Goal: Task Accomplishment & Management: Complete application form

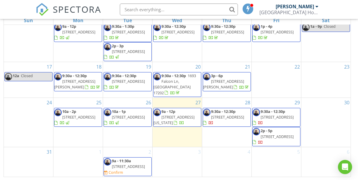
scroll to position [96, 0]
click at [128, 147] on div "2 9a - 11:30a 806 Highland Dr, Chambersburg 17201 Confirm" at bounding box center [127, 162] width 49 height 30
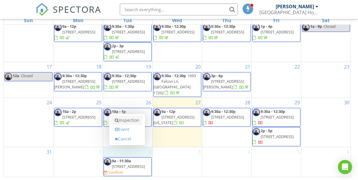
click at [133, 120] on link "Inspection" at bounding box center [127, 120] width 30 height 9
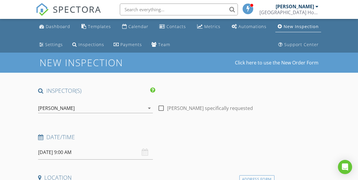
click at [69, 151] on input "[DATE] 9:00 AM" at bounding box center [95, 152] width 115 height 14
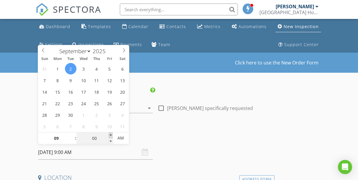
type input "05"
type input "09/02/2025 9:05 AM"
click at [111, 134] on span at bounding box center [111, 135] width 4 height 6
type input "10"
type input "09/02/2025 9:10 AM"
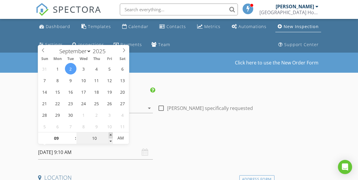
click at [111, 134] on span at bounding box center [111, 135] width 4 height 6
type input "15"
type input "09/02/2025 9:15 AM"
click at [111, 134] on span at bounding box center [111, 135] width 4 height 6
type input "20"
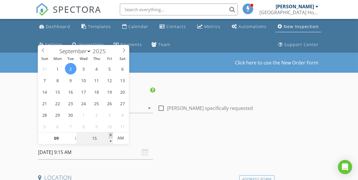
type input "09/02/2025 9:20 AM"
click at [111, 134] on span at bounding box center [111, 135] width 4 height 6
type input "25"
type input "09/02/2025 9:25 AM"
click at [111, 134] on span at bounding box center [111, 135] width 4 height 6
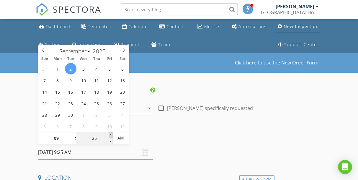
type input "30"
type input "[DATE] 9:30 AM"
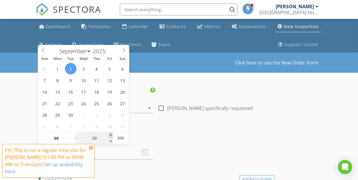
click at [111, 134] on span at bounding box center [111, 135] width 4 height 6
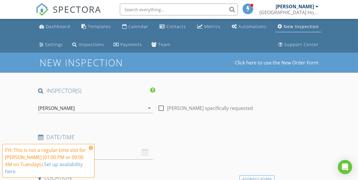
click at [91, 148] on icon at bounding box center [91, 147] width 4 height 5
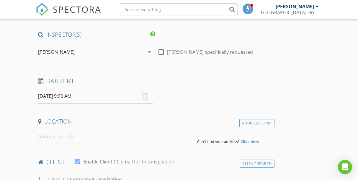
scroll to position [62, 0]
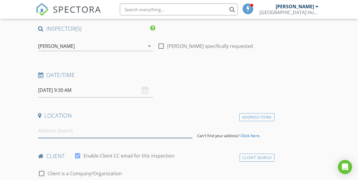
click at [76, 134] on input at bounding box center [115, 131] width 155 height 14
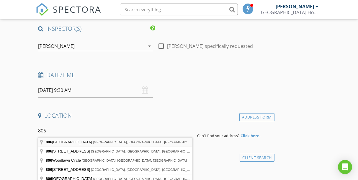
type input "806 Highland Drive, Chambersburg, PA, USA"
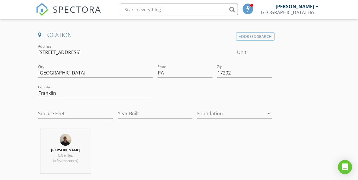
scroll to position [146, 0]
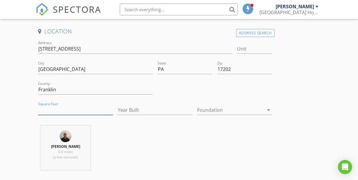
click at [62, 110] on input "Square Feet" at bounding box center [75, 110] width 75 height 10
type input "1228"
type input "1956"
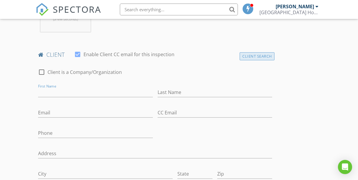
click at [249, 52] on div "Client Search" at bounding box center [257, 56] width 35 height 8
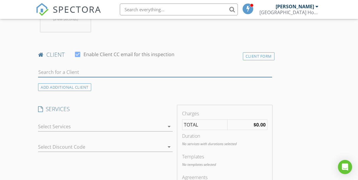
click at [86, 71] on input "text" at bounding box center [155, 72] width 234 height 10
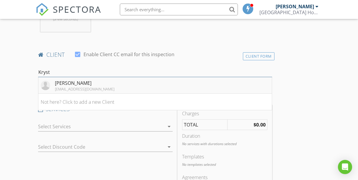
type input "Kryst"
click at [83, 84] on div "Krystle Forsythe pelikrystle@gmail.com" at bounding box center [85, 85] width 60 height 12
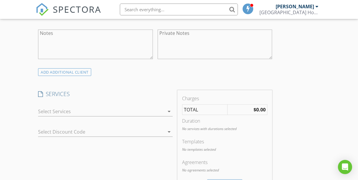
scroll to position [449, 0]
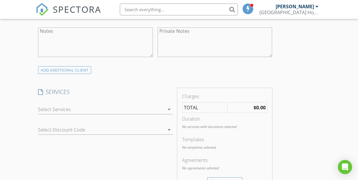
click at [72, 108] on div at bounding box center [101, 109] width 126 height 9
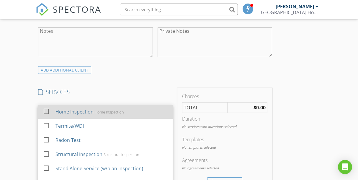
click at [74, 108] on div "Home Inspection" at bounding box center [75, 111] width 38 height 7
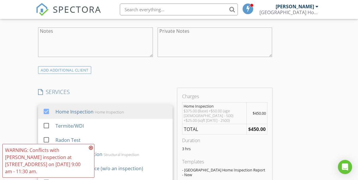
click at [26, 130] on div "New Inspection Click here to use the New Order Form INSPECTOR(S) check_box Trav…" at bounding box center [179, 158] width 358 height 1111
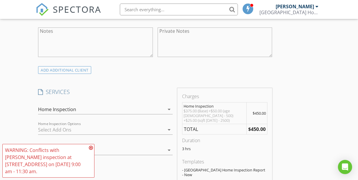
click at [64, 122] on div "check_box_outline_blank WDI Termite Inspection check_box_outline_blank Radon Te…" at bounding box center [105, 130] width 135 height 19
click at [64, 126] on div at bounding box center [101, 129] width 126 height 9
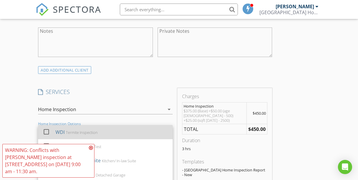
click at [72, 131] on div "Termite Inspection" at bounding box center [82, 132] width 32 height 5
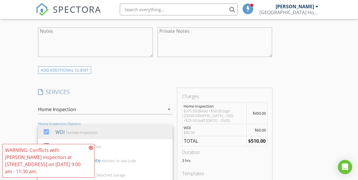
click at [91, 147] on icon at bounding box center [91, 147] width 4 height 5
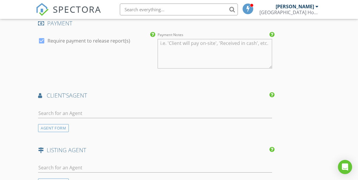
scroll to position [726, 0]
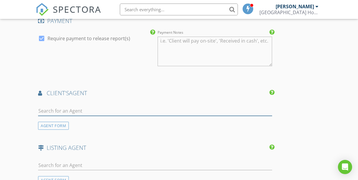
click at [82, 106] on input "text" at bounding box center [155, 111] width 234 height 10
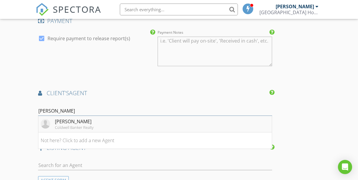
type input "Harold"
click at [83, 118] on div "Harold Burkholder" at bounding box center [74, 121] width 39 height 7
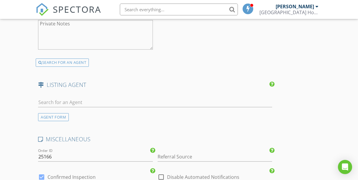
scroll to position [928, 0]
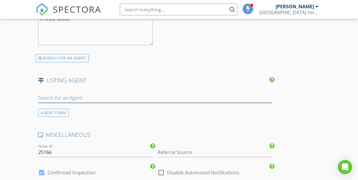
click at [78, 93] on input "text" at bounding box center [155, 98] width 234 height 10
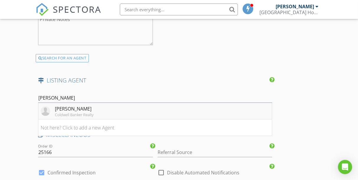
type input "Doyle"
click at [83, 105] on div "Doyle Btyant" at bounding box center [74, 108] width 39 height 7
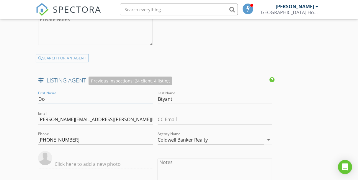
type input "D"
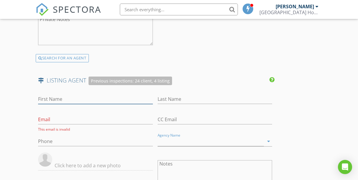
click at [51, 94] on input "First Name" at bounding box center [95, 99] width 115 height 10
type input "D"
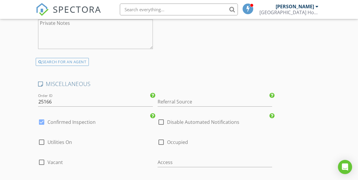
scroll to position [1115, 0]
click at [41, 117] on div at bounding box center [42, 122] width 10 height 10
checkbox input "false"
checkbox input "true"
click at [53, 139] on span "Utilities On" at bounding box center [60, 142] width 25 height 6
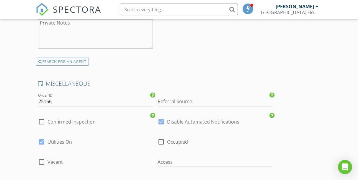
checkbox input "true"
click at [56, 159] on span "Vacant" at bounding box center [55, 162] width 15 height 6
checkbox input "true"
click at [163, 157] on input "text" at bounding box center [215, 162] width 115 height 10
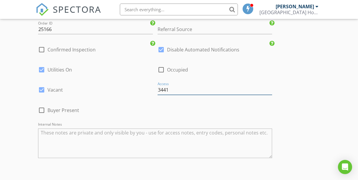
scroll to position [1190, 0]
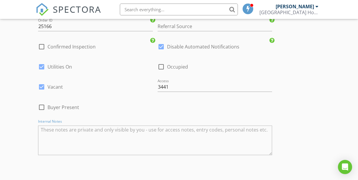
click at [86, 126] on textarea "Internal Notes" at bounding box center [155, 141] width 234 height 30
click at [158, 82] on input "3441" at bounding box center [215, 87] width 115 height 10
type input "combo 3441"
click at [41, 102] on div at bounding box center [42, 107] width 10 height 10
checkbox input "true"
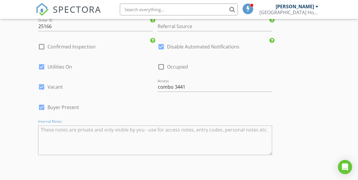
click at [63, 126] on textarea "Internal Notes" at bounding box center [155, 141] width 234 height 30
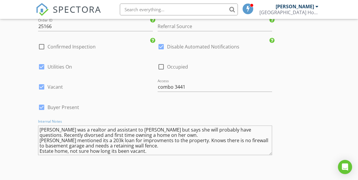
click at [39, 126] on textarea "Buyer was a realtor and assistant to Harold but says she will probably have que…" at bounding box center [155, 141] width 234 height 30
click at [45, 126] on textarea "Buyer was a realtor and assistant to Harold but says she will probably have que…" at bounding box center [155, 141] width 234 height 30
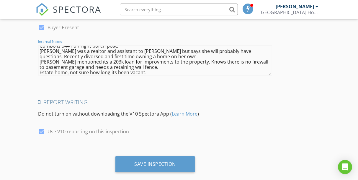
scroll to position [1269, 0]
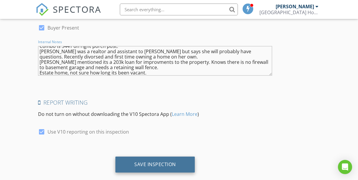
type textarea "Combo is 3441 on right porch post. Buyer was a realtor and assistant to Harold …"
click at [135, 160] on div "Save Inspection" at bounding box center [155, 165] width 79 height 16
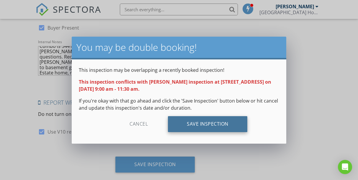
click at [192, 122] on div "Save Inspection" at bounding box center [207, 124] width 79 height 16
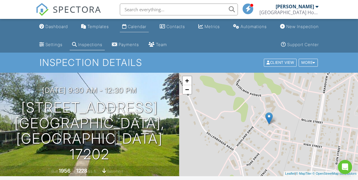
click at [140, 26] on div "Calendar" at bounding box center [137, 26] width 19 height 5
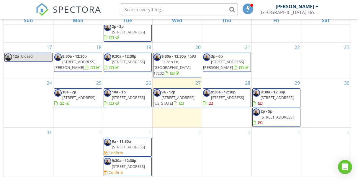
scroll to position [189, 0]
click at [131, 144] on span "806 Highland Dr, Chambersburg 17201" at bounding box center [128, 146] width 33 height 5
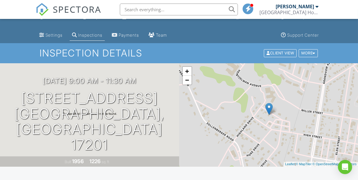
scroll to position [2, 0]
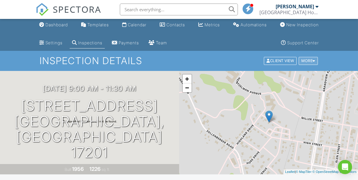
click at [315, 61] on div at bounding box center [314, 61] width 3 height 4
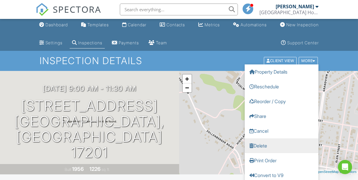
click at [267, 143] on link "Delete" at bounding box center [282, 145] width 74 height 15
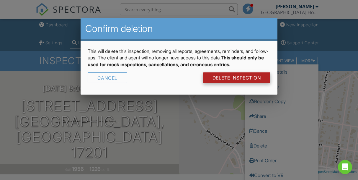
click at [250, 76] on link "DELETE Inspection" at bounding box center [237, 77] width 68 height 11
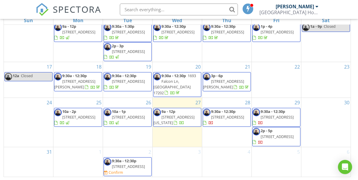
scroll to position [163, 0]
click at [131, 164] on span "806 Highland Dr, Chambersburg 17202" at bounding box center [128, 166] width 33 height 5
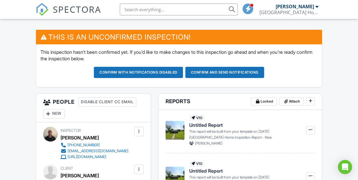
scroll to position [161, 0]
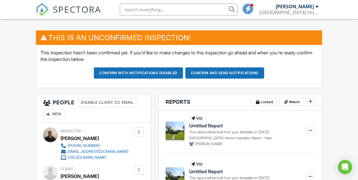
click at [59, 110] on div "New" at bounding box center [54, 114] width 22 height 9
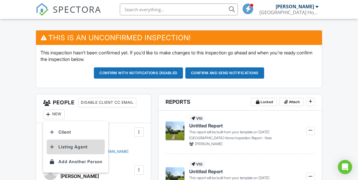
click at [80, 142] on li "Listing Agent" at bounding box center [76, 146] width 58 height 15
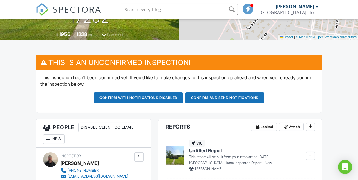
scroll to position [137, 0]
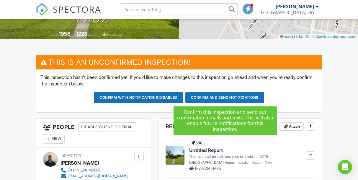
click at [183, 94] on button "Confirm and send notifications" at bounding box center [138, 97] width 89 height 11
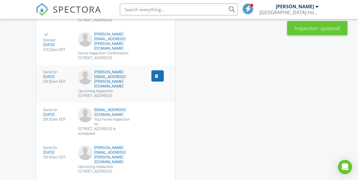
scroll to position [800, 0]
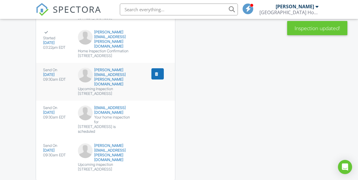
click at [84, 82] on img at bounding box center [85, 75] width 15 height 15
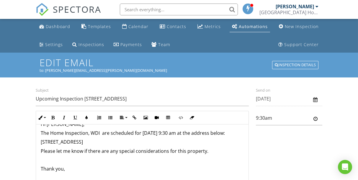
scroll to position [10, 0]
click at [138, 144] on p "806 Highland Dr, Chambersburg, PA 17202" at bounding box center [142, 142] width 203 height 7
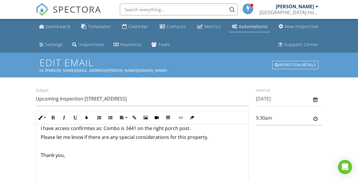
scroll to position [33, 0]
click at [96, 156] on p "Thank you," at bounding box center [142, 155] width 203 height 7
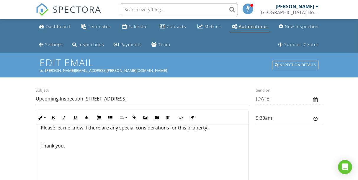
scroll to position [47, 0]
click at [84, 150] on div "Hi Doyle, The Home Inspection and WDI are scheduled for 09/02/2025 at 9:30 am a…" at bounding box center [142, 133] width 213 height 102
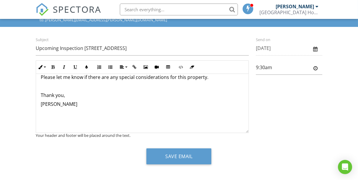
scroll to position [51, 0]
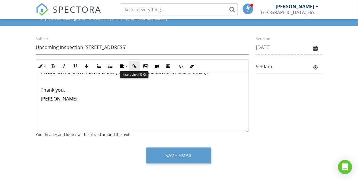
click at [135, 65] on icon "button" at bounding box center [134, 66] width 4 height 4
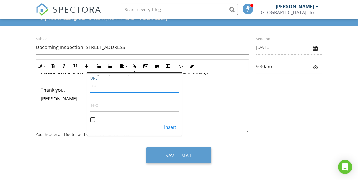
click at [131, 86] on input "URL" at bounding box center [134, 86] width 89 height 14
paste input "https://www.facebook.com/profile.php?id=100083706334271"
type input "https://www.facebook.com/profile.php?id=100083706334271"
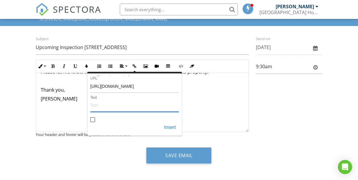
click at [121, 108] on input "Text" at bounding box center [134, 105] width 89 height 14
type input "Facebook"
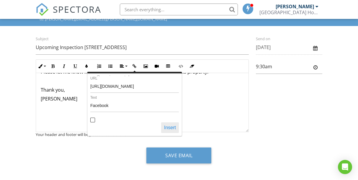
click at [169, 126] on button "Insert" at bounding box center [170, 127] width 18 height 11
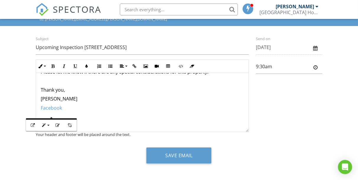
scroll to position [51, 0]
click at [123, 118] on p at bounding box center [142, 117] width 203 height 7
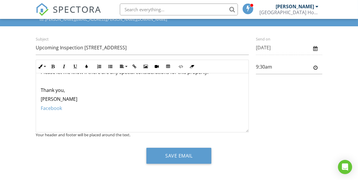
click at [61, 102] on p "[PERSON_NAME]" at bounding box center [142, 99] width 203 height 7
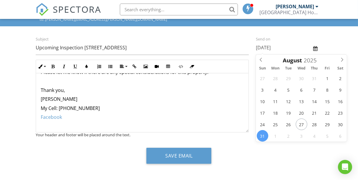
click at [268, 46] on input "08/31/2025" at bounding box center [289, 47] width 66 height 14
type input "[DATE]"
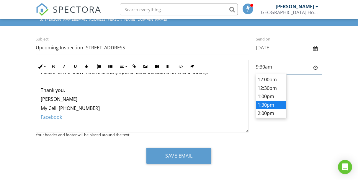
scroll to position [138, 0]
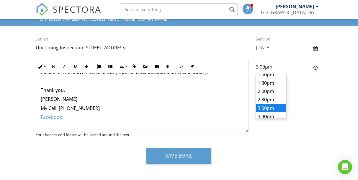
click at [272, 102] on body "SPECTORA Travis Hoverter South Central PA Home Inspection Co. Inc. Role: Inspec…" at bounding box center [179, 66] width 358 height 235
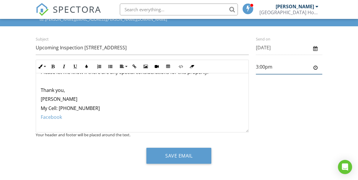
click at [268, 67] on input "3:00pm" at bounding box center [289, 67] width 66 height 14
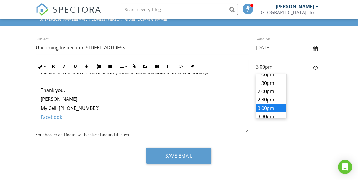
scroll to position [156, 0]
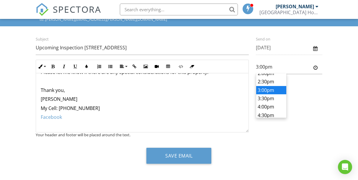
type input "3:30pm"
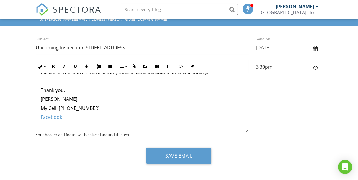
click at [270, 95] on body "SPECTORA Travis Hoverter South Central PA Home Inspection Co. Inc. Role: Inspec…" at bounding box center [179, 66] width 358 height 235
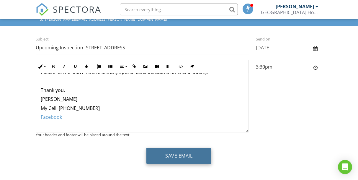
click at [193, 155] on button "Save Email" at bounding box center [179, 156] width 65 height 16
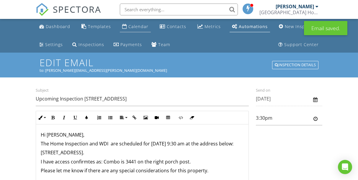
click at [140, 26] on div "Calendar" at bounding box center [139, 27] width 20 height 6
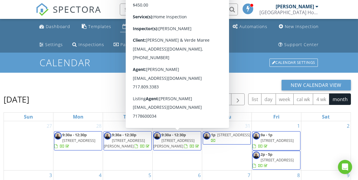
click at [243, 78] on div "New Calendar View [DATE] [DATE] list day week cal wk 4 wk month Sun Mon Tue Wed…" at bounding box center [179, 175] width 358 height 204
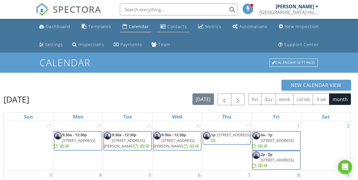
click at [173, 27] on div "Contacts" at bounding box center [178, 27] width 20 height 6
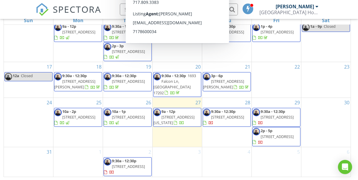
scroll to position [96, 0]
click at [235, 150] on div "4" at bounding box center [226, 162] width 49 height 30
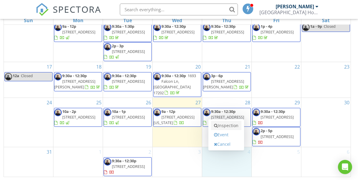
click at [233, 125] on link "Inspection" at bounding box center [226, 125] width 30 height 9
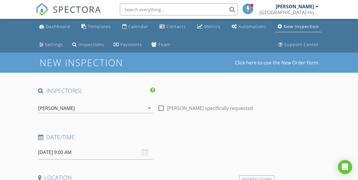
click at [70, 151] on input "[DATE] 9:00 AM" at bounding box center [95, 152] width 115 height 14
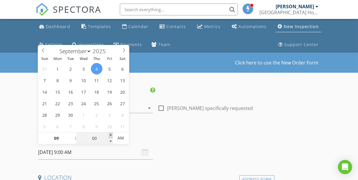
type input "05"
type input "[DATE] 9:05 AM"
click at [112, 135] on span at bounding box center [111, 135] width 4 height 6
type input "10"
type input "[DATE] 9:10 AM"
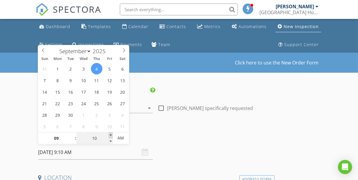
click at [112, 135] on span at bounding box center [111, 135] width 4 height 6
type input "15"
type input "[DATE] 9:15 AM"
click at [112, 135] on span at bounding box center [111, 135] width 4 height 6
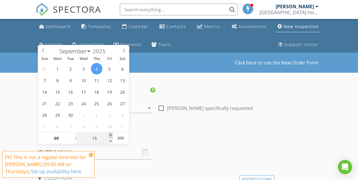
type input "20"
type input "[DATE] 9:20 AM"
click at [112, 135] on span at bounding box center [111, 135] width 4 height 6
type input "25"
type input "[DATE] 9:25 AM"
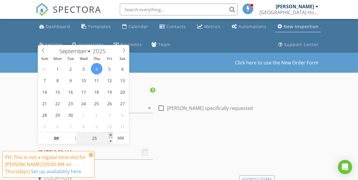
click at [112, 135] on span at bounding box center [111, 135] width 4 height 6
type input "30"
type input "[DATE] 9:30 AM"
click at [112, 135] on span at bounding box center [111, 135] width 4 height 6
click at [91, 154] on icon at bounding box center [91, 154] width 4 height 5
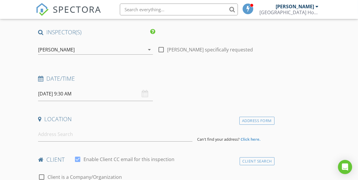
scroll to position [83, 0]
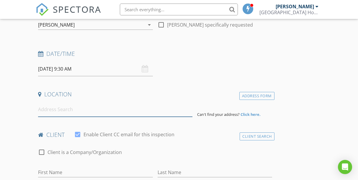
click at [74, 112] on input at bounding box center [115, 109] width 155 height 14
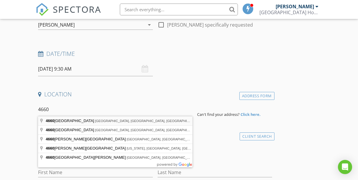
type input "[STREET_ADDRESS]"
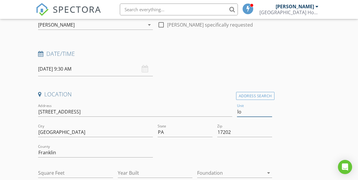
type input "l"
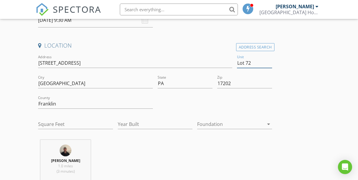
scroll to position [133, 0]
type input "Lot 72"
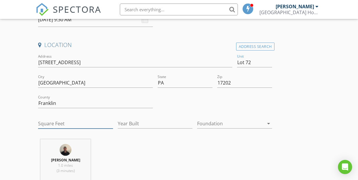
click at [64, 124] on input "Square Feet" at bounding box center [75, 124] width 75 height 10
type input "900"
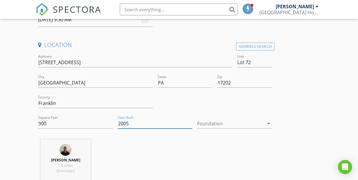
type input "2005"
click at [204, 122] on div at bounding box center [230, 123] width 67 height 9
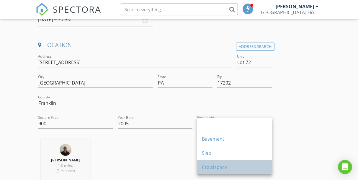
click at [206, 164] on div "Crawlspace" at bounding box center [235, 167] width 66 height 7
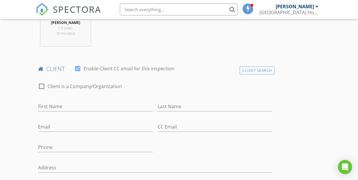
scroll to position [294, 0]
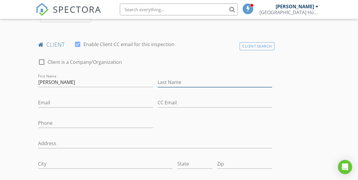
type input "[PERSON_NAME]"
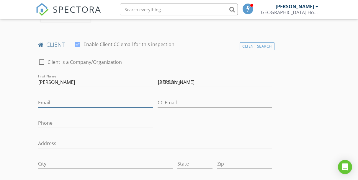
type input "[EMAIL_ADDRESS][DOMAIN_NAME]"
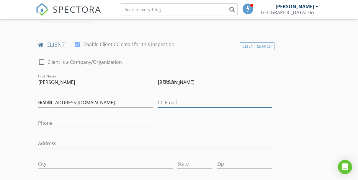
type input "[EMAIL_ADDRESS][DOMAIN_NAME]"
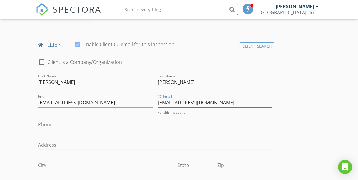
drag, startPoint x: 228, startPoint y: 104, endPoint x: 150, endPoint y: 103, distance: 78.6
click at [150, 103] on div "check_box_outline_blank Client is a Company/Organization First Name [PERSON_NAM…" at bounding box center [155, 138] width 239 height 170
drag, startPoint x: 216, startPoint y: 99, endPoint x: 154, endPoint y: 99, distance: 61.8
click at [154, 99] on div "check_box_outline_blank Client is a Company/Organization First Name [PERSON_NAM…" at bounding box center [155, 138] width 239 height 170
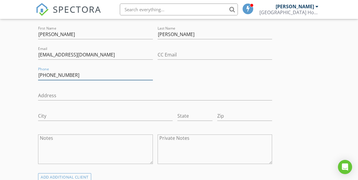
scroll to position [344, 0]
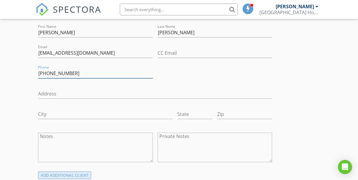
type input "[PHONE_NUMBER]"
click at [62, 175] on div "ADD ADDITIONAL client" at bounding box center [64, 175] width 53 height 8
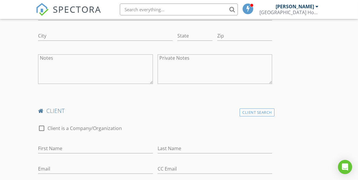
scroll to position [428, 0]
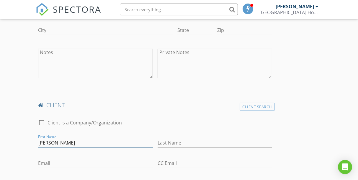
type input "[PERSON_NAME]"
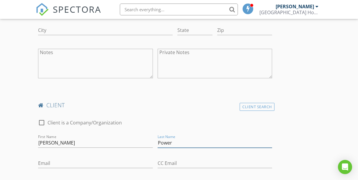
type input "Power"
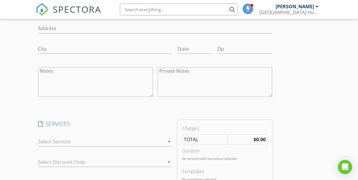
scroll to position [603, 0]
type input "[EMAIL_ADDRESS][DOMAIN_NAME]"
click at [345, 168] on icon "Open Intercom Messenger" at bounding box center [345, 167] width 7 height 8
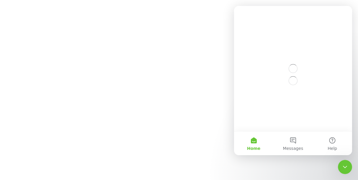
scroll to position [0, 0]
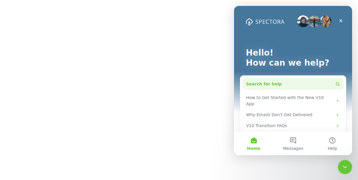
click at [270, 83] on span "Search for help" at bounding box center [264, 84] width 36 height 6
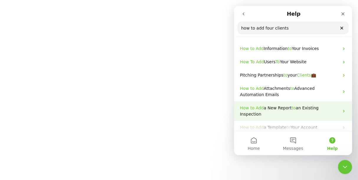
scroll to position [40, 0]
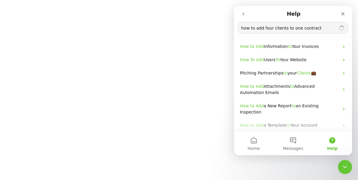
type input "how to add four clients to one contract"
click at [345, 13] on icon "Close" at bounding box center [343, 14] width 5 height 5
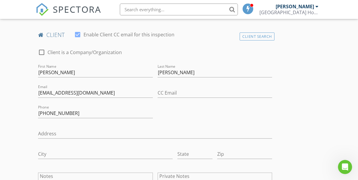
scroll to position [303, 0]
click at [87, 69] on input "[PERSON_NAME]" at bounding box center [95, 73] width 115 height 10
